Goal: Transaction & Acquisition: Purchase product/service

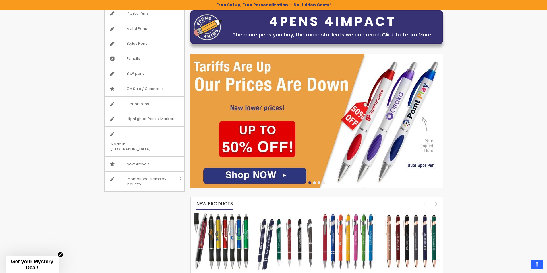
scroll to position [57, 0]
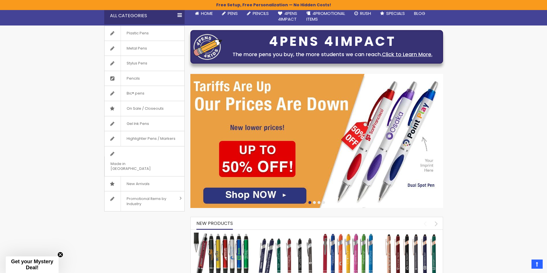
click at [244, 201] on img at bounding box center [316, 141] width 253 height 134
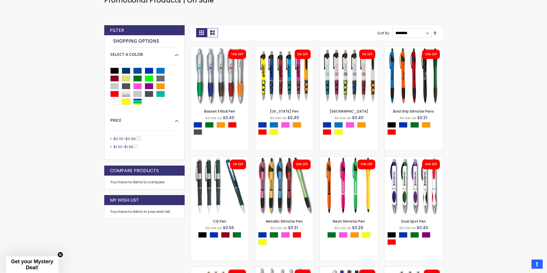
scroll to position [154, 0]
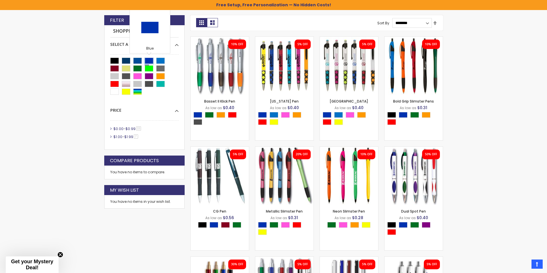
click at [147, 61] on div "Blue" at bounding box center [149, 61] width 9 height 6
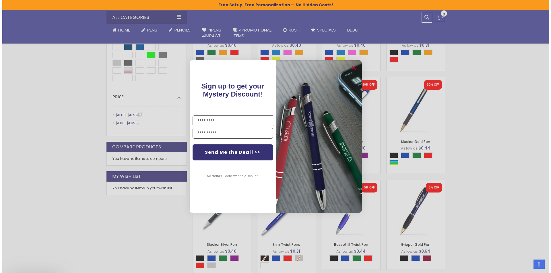
scroll to position [326, 0]
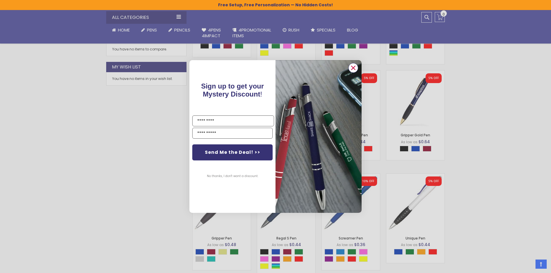
click at [350, 66] on circle "Close dialog" at bounding box center [353, 68] width 9 height 9
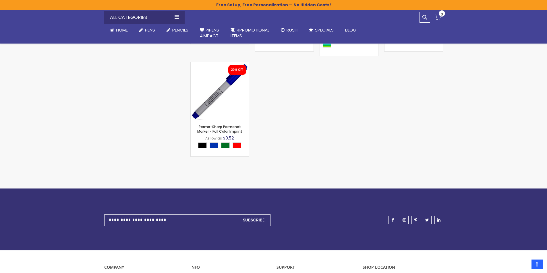
scroll to position [871, 0]
